Goal: Task Accomplishment & Management: Use online tool/utility

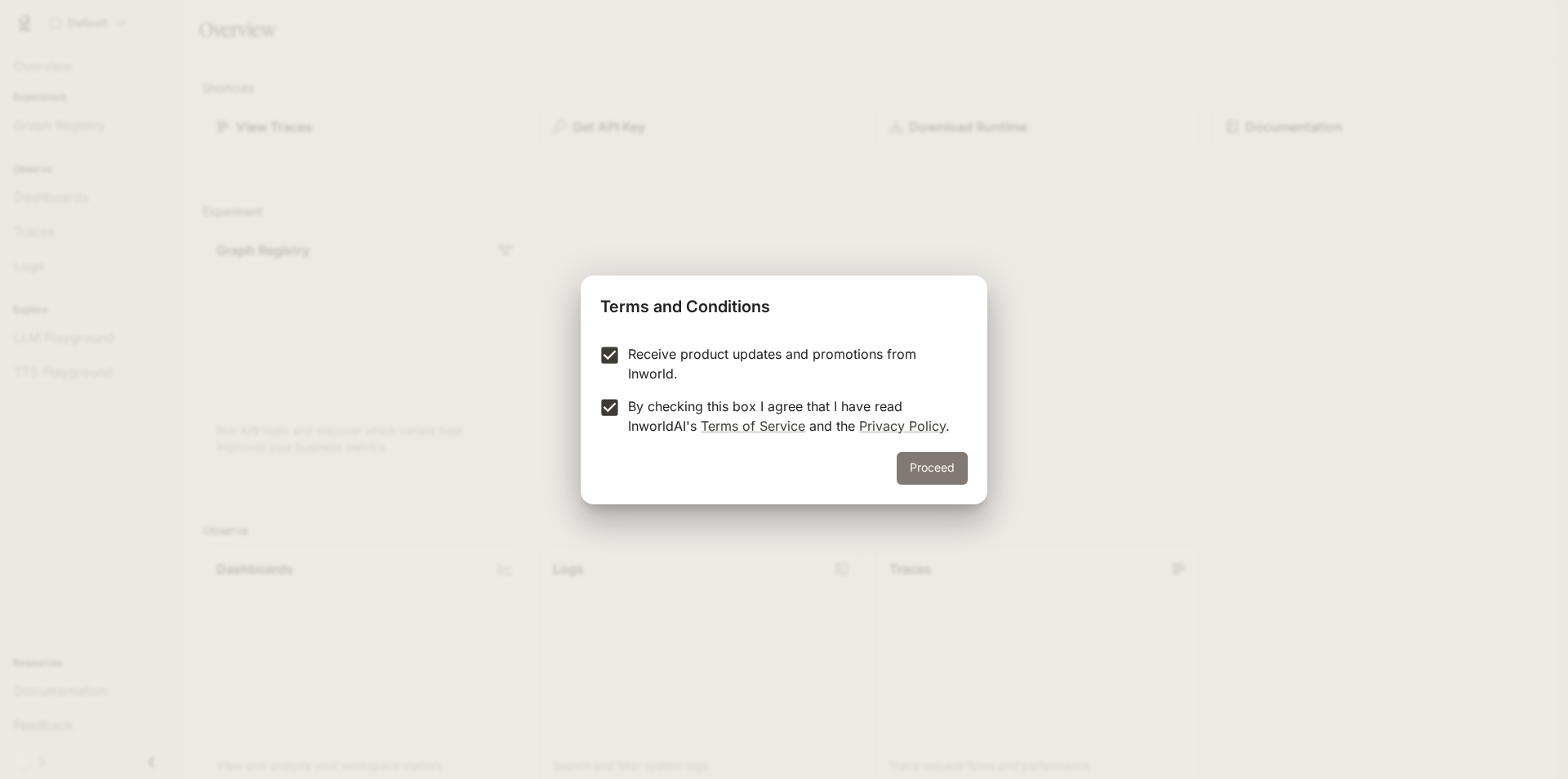
click at [959, 464] on button "Proceed" at bounding box center [932, 468] width 71 height 33
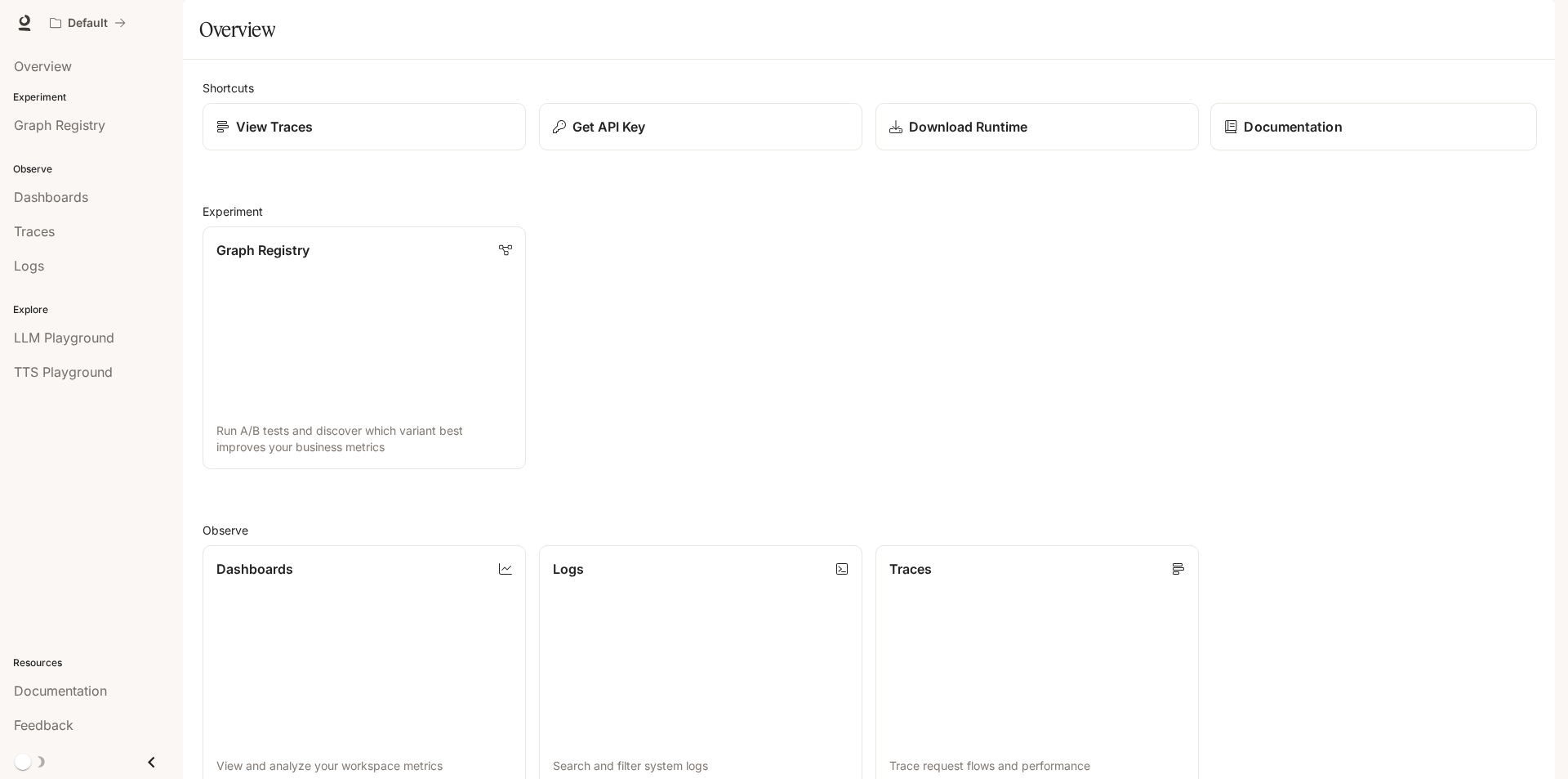
click at [1350, 151] on link "Documentation" at bounding box center [1374, 127] width 326 height 48
click at [70, 202] on span "Dashboards" at bounding box center [51, 197] width 74 height 20
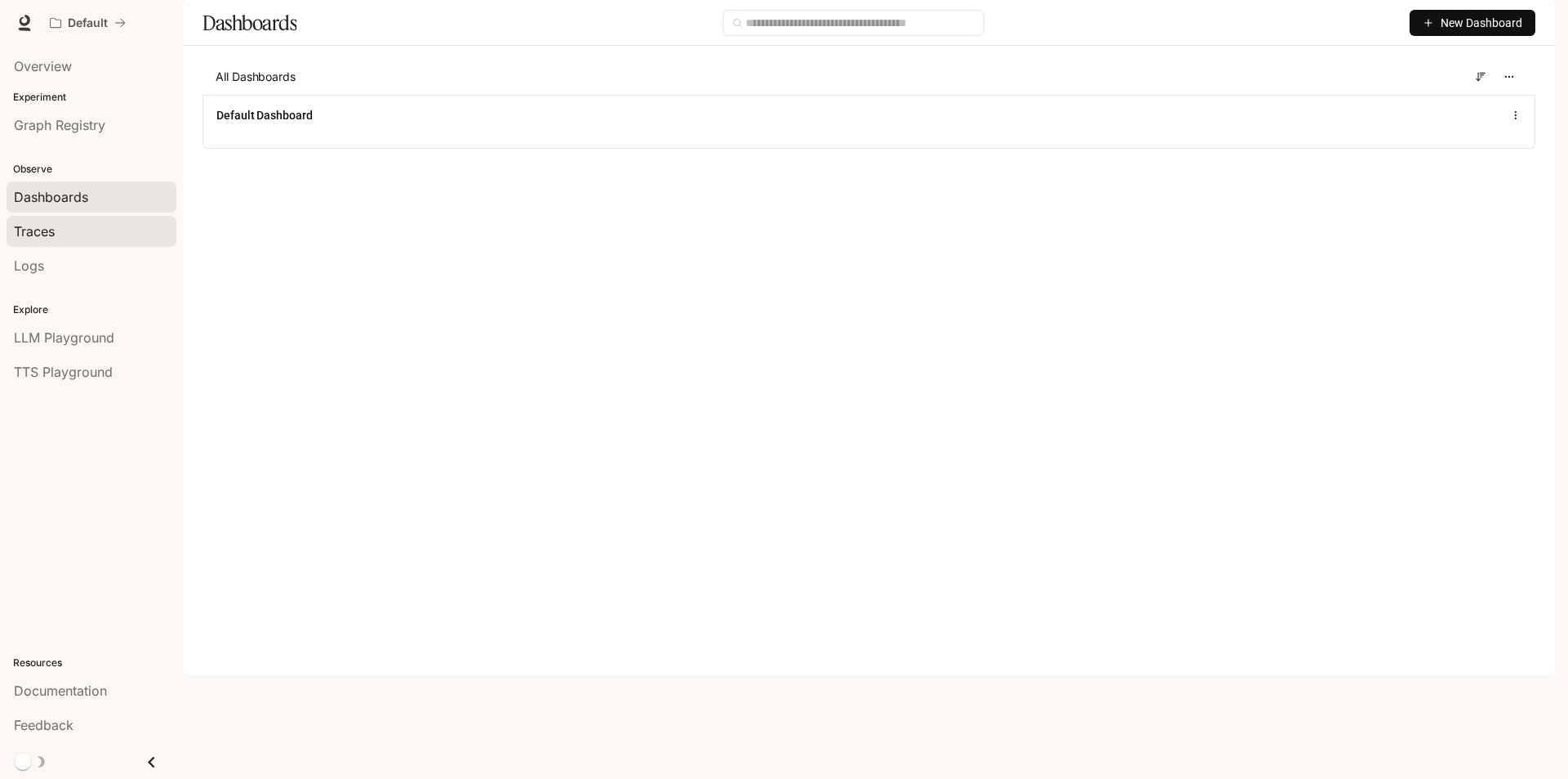
click at [72, 238] on div "Traces" at bounding box center [91, 232] width 156 height 20
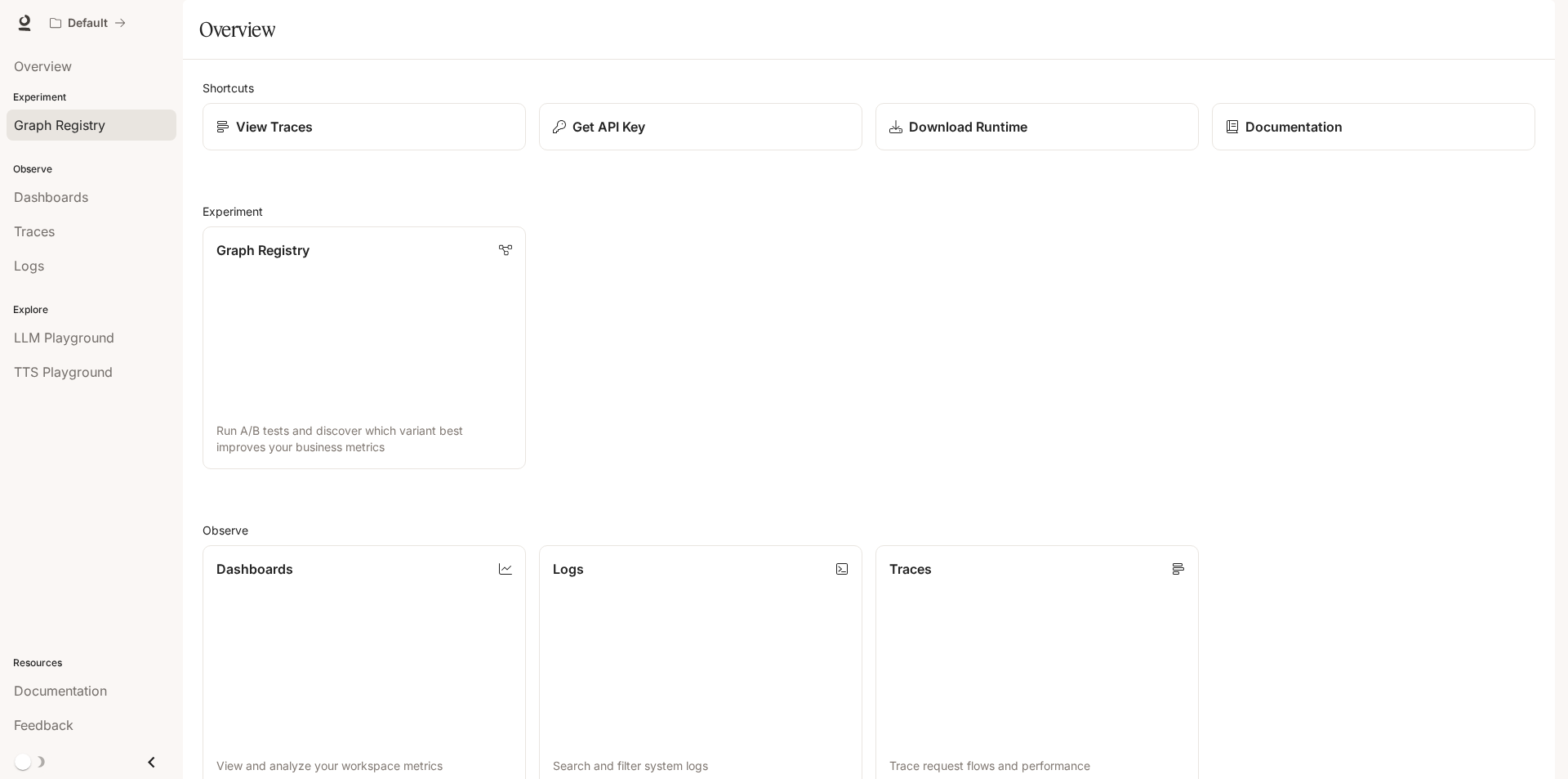
click at [21, 131] on span "Graph Registry" at bounding box center [59, 125] width 91 height 20
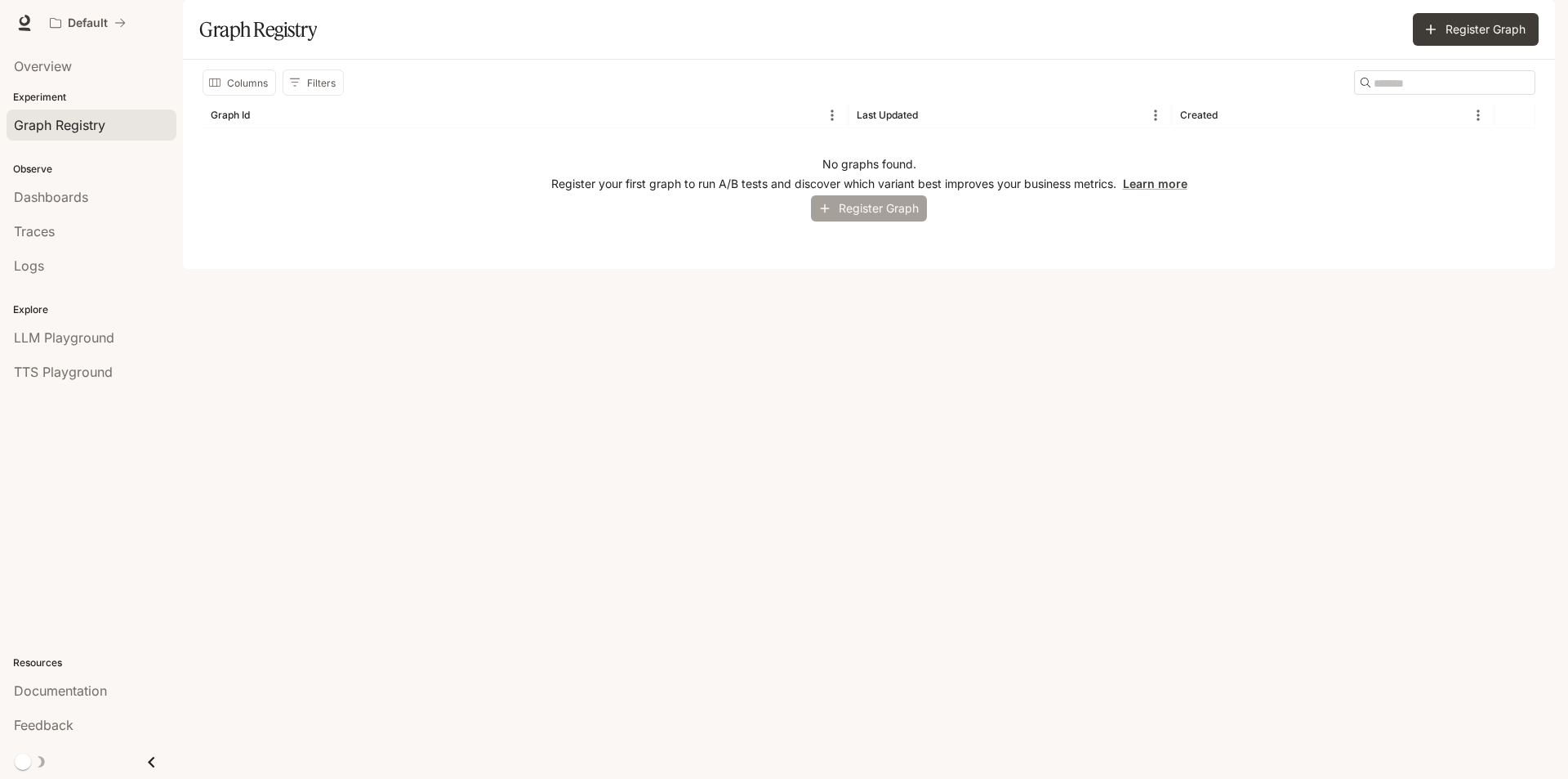
click at [836, 223] on button "Register Graph" at bounding box center [869, 209] width 116 height 27
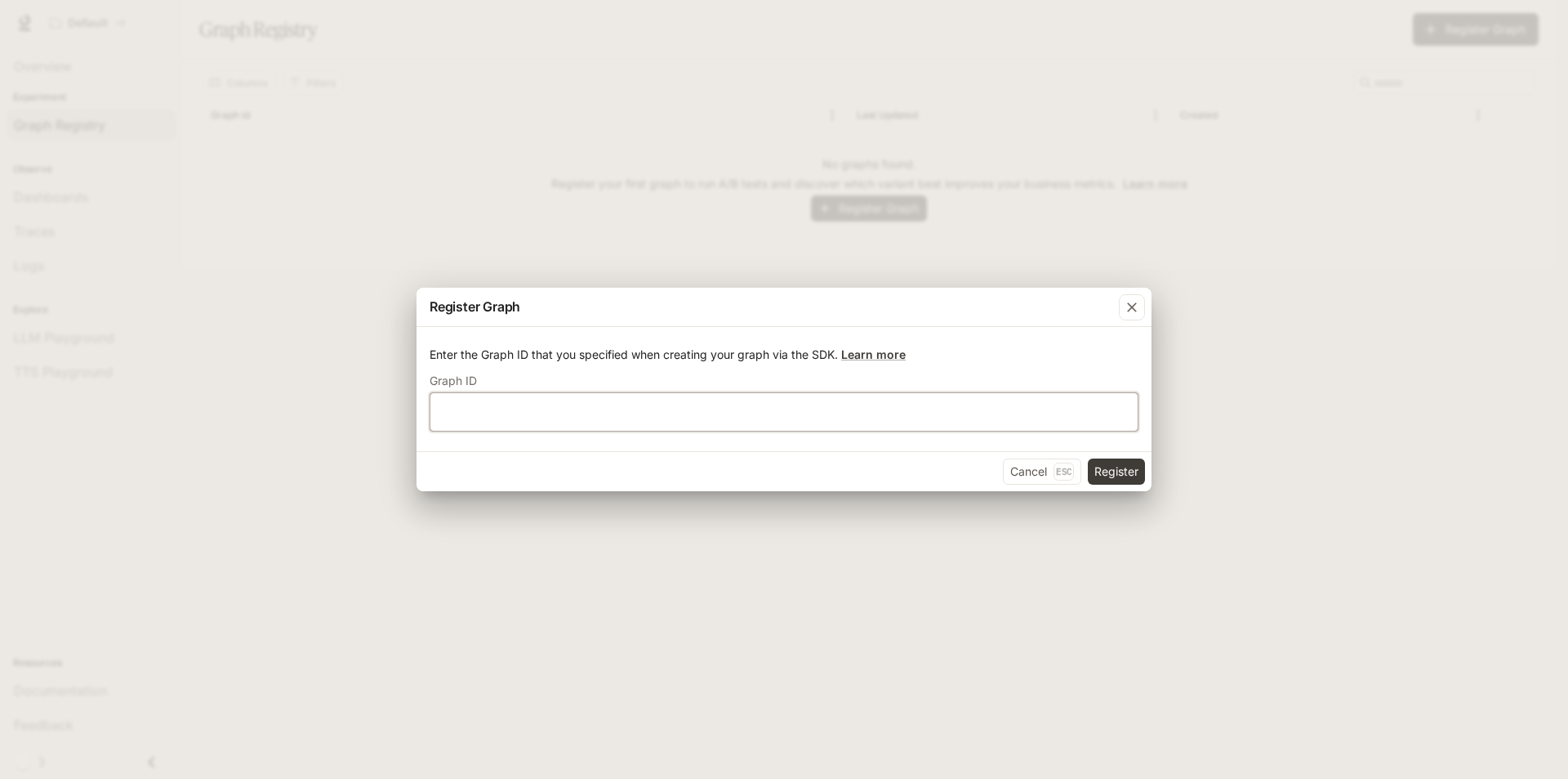
click at [604, 413] on input "text" at bounding box center [784, 412] width 707 height 16
click at [685, 410] on input "text" at bounding box center [784, 412] width 707 height 16
paste input "**********"
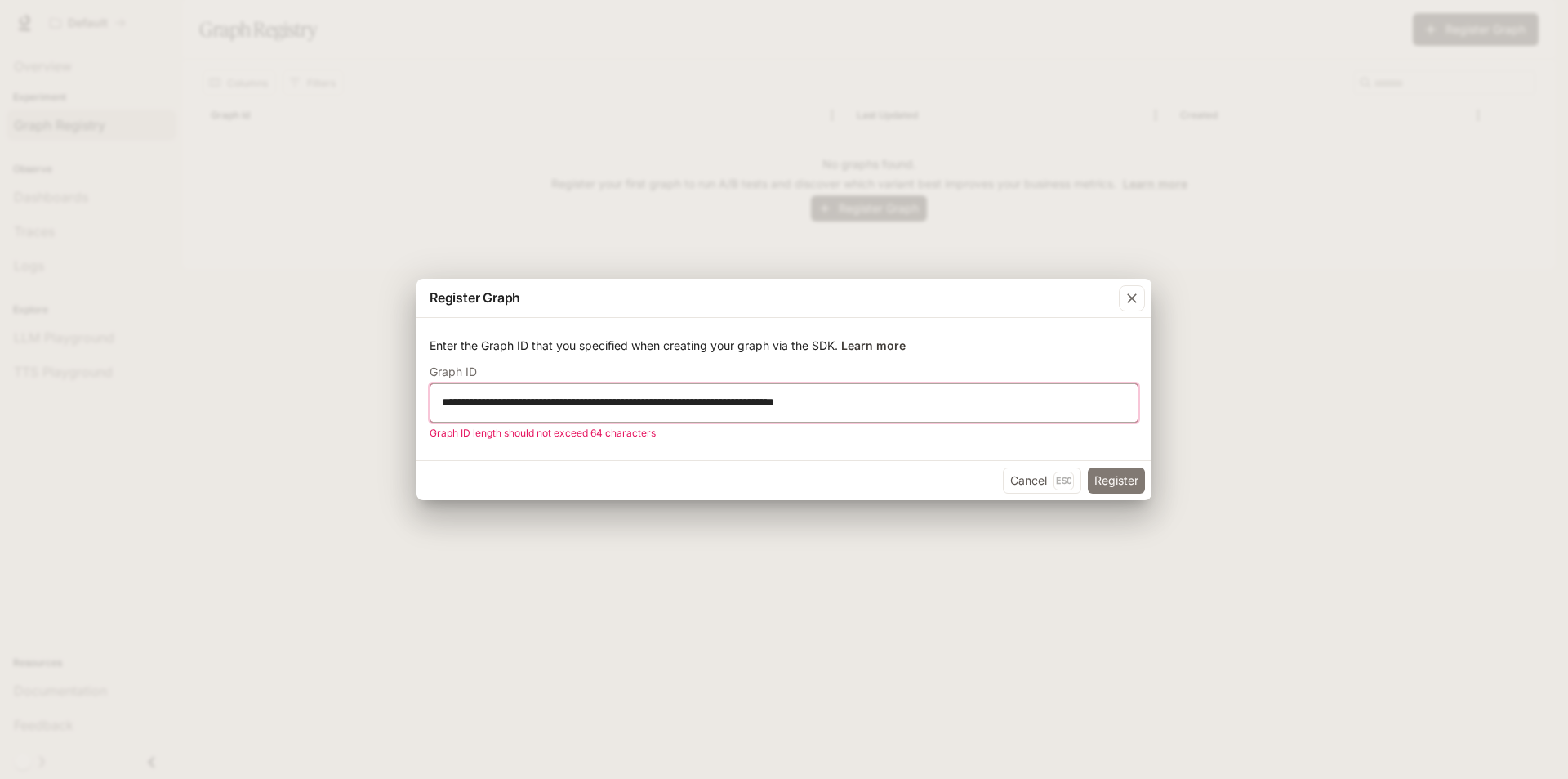
type input "**********"
click at [1113, 480] on button "Register" at bounding box center [1116, 480] width 57 height 26
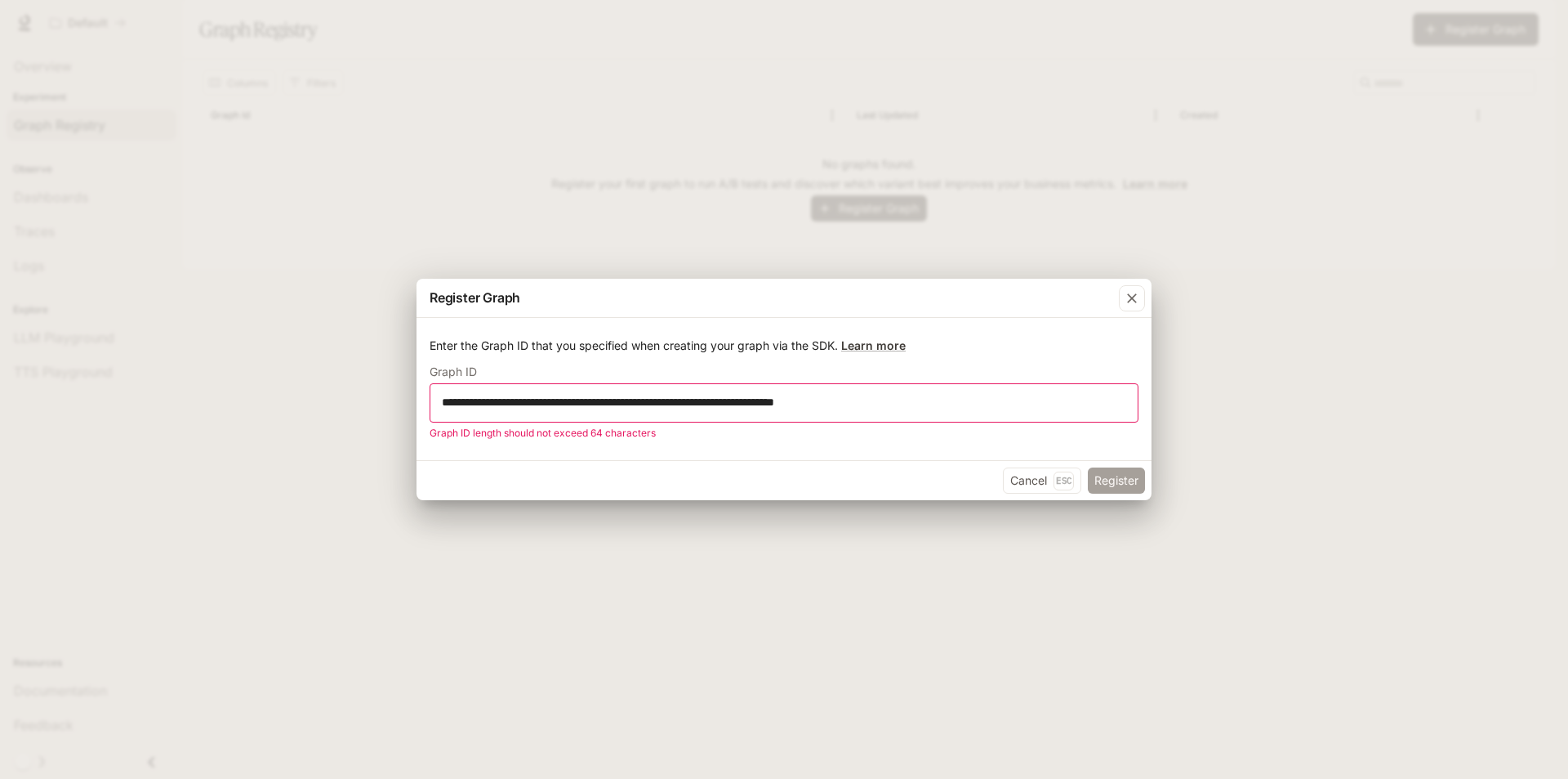
click at [1113, 480] on button "Register" at bounding box center [1116, 480] width 57 height 26
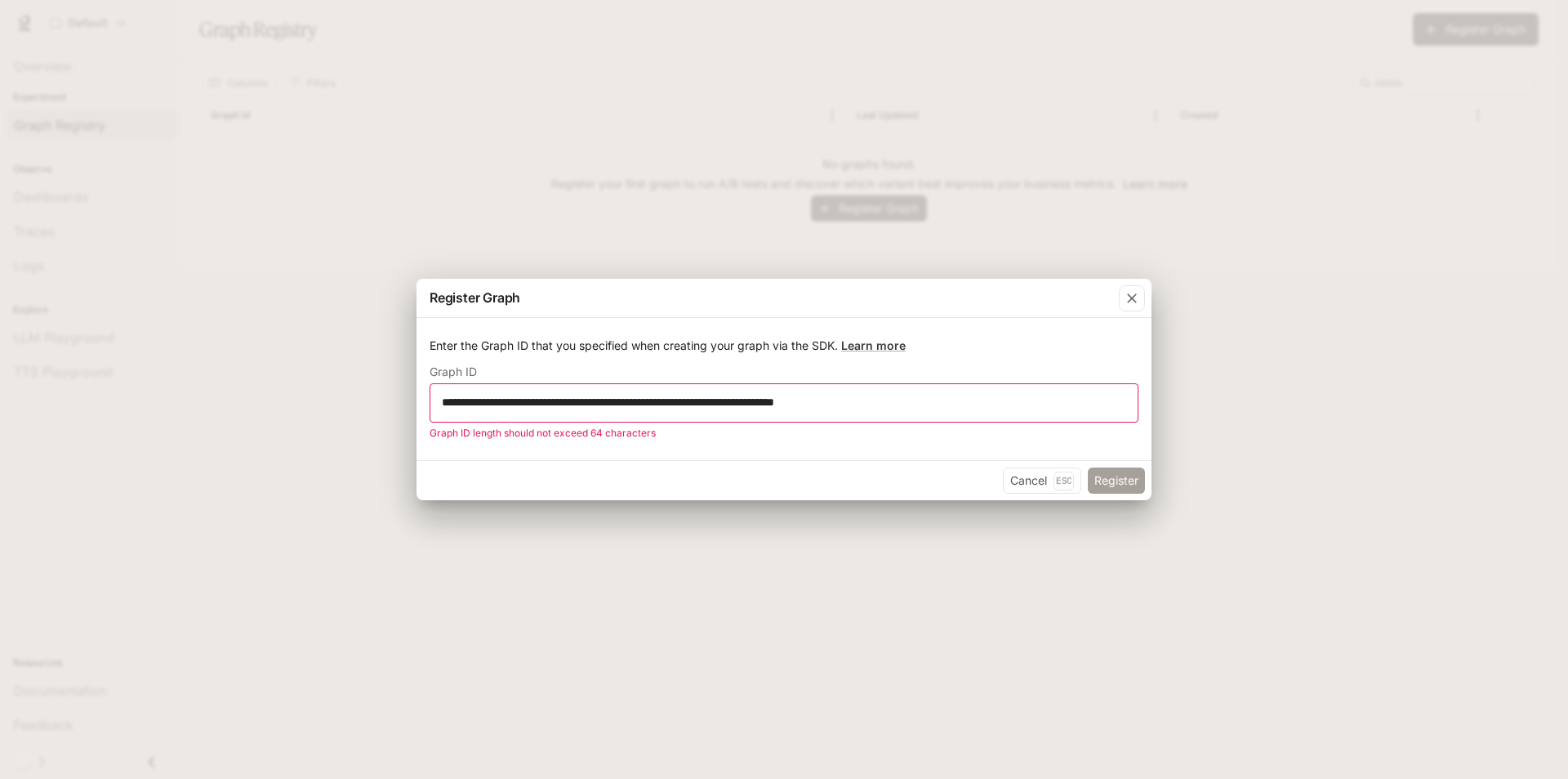
click at [1113, 480] on button "Register" at bounding box center [1116, 480] width 57 height 26
click at [1130, 300] on icon "button" at bounding box center [1132, 299] width 16 height 16
